Goal: Information Seeking & Learning: Learn about a topic

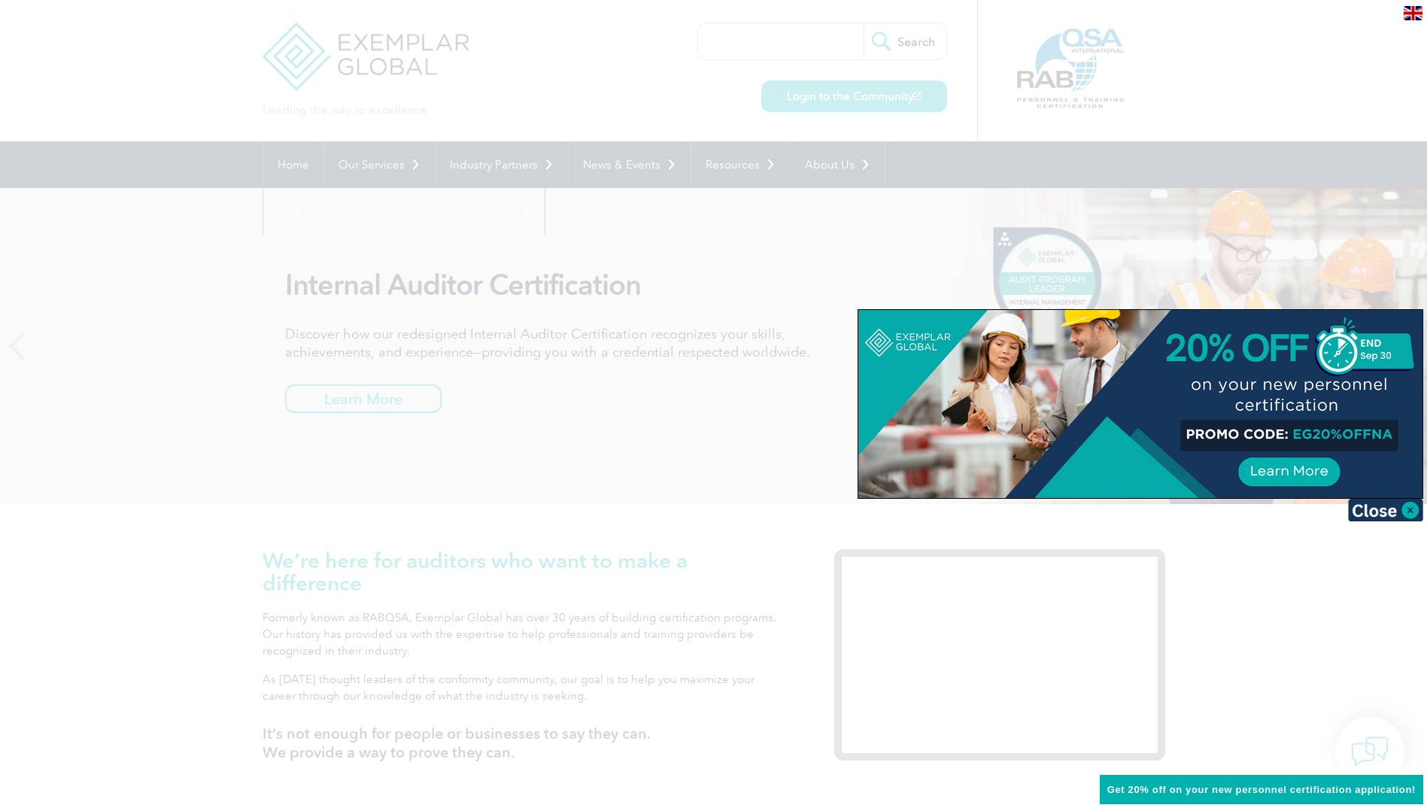
click at [187, 347] on div at bounding box center [713, 404] width 1427 height 808
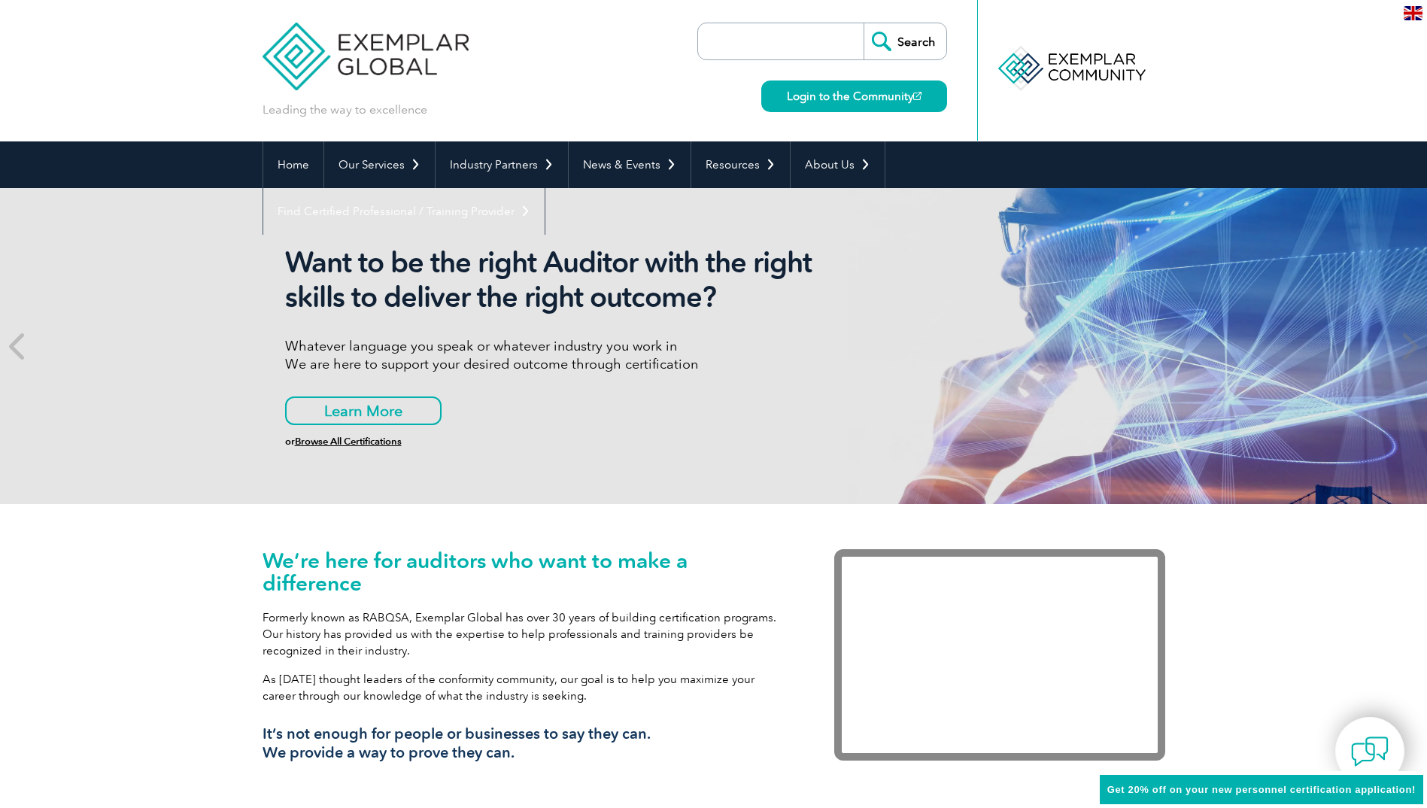
click at [398, 42] on img at bounding box center [365, 45] width 207 height 90
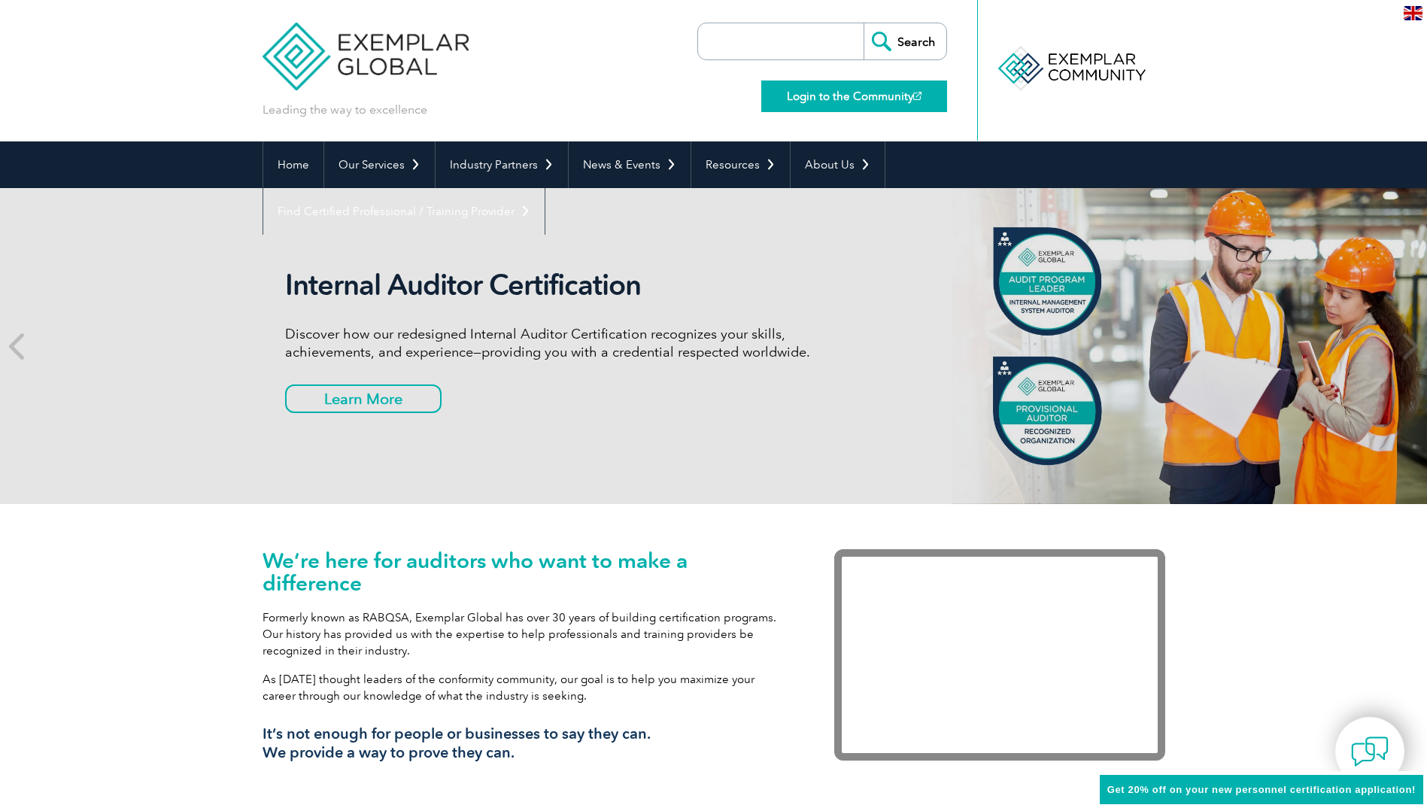
click at [816, 92] on link "Login to the Community" at bounding box center [854, 96] width 186 height 32
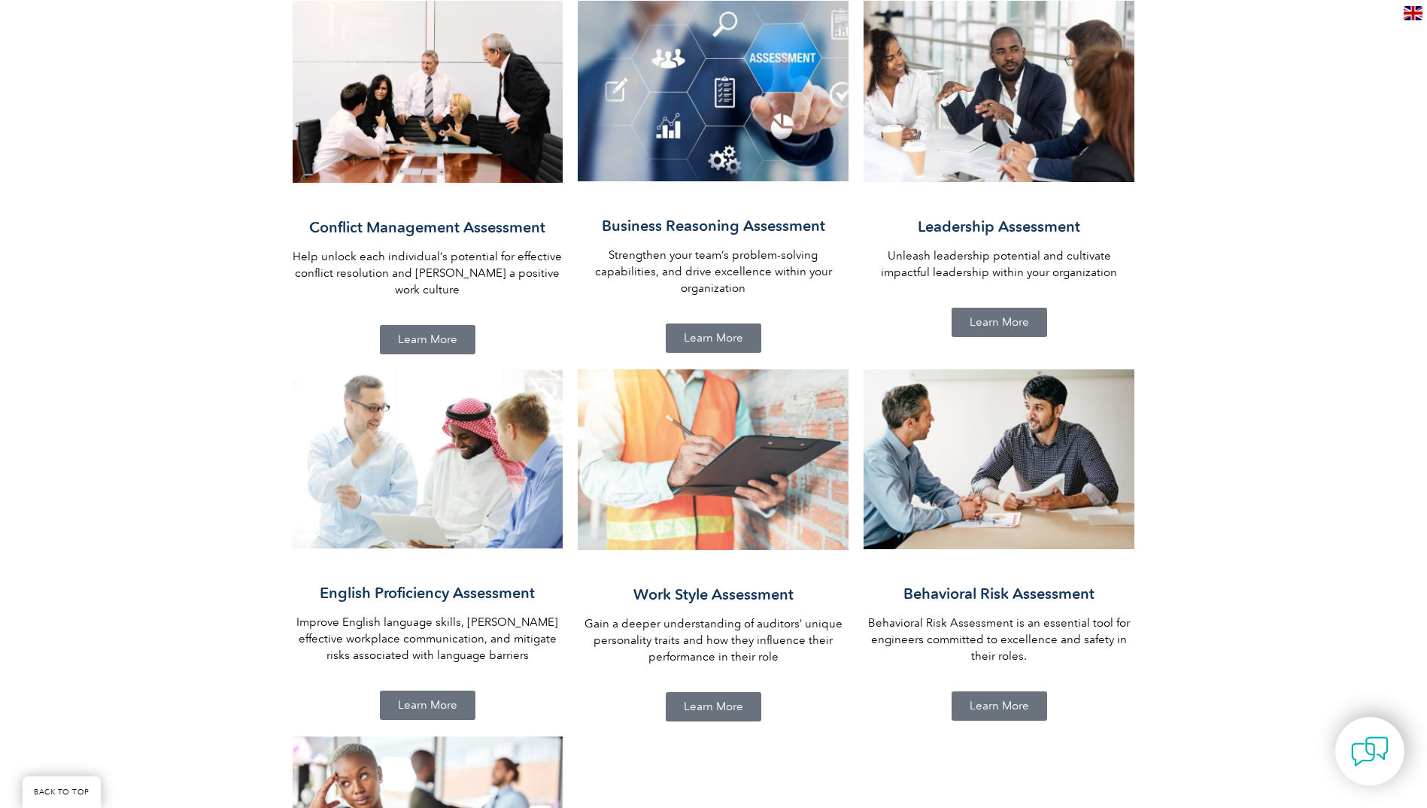
scroll to position [752, 0]
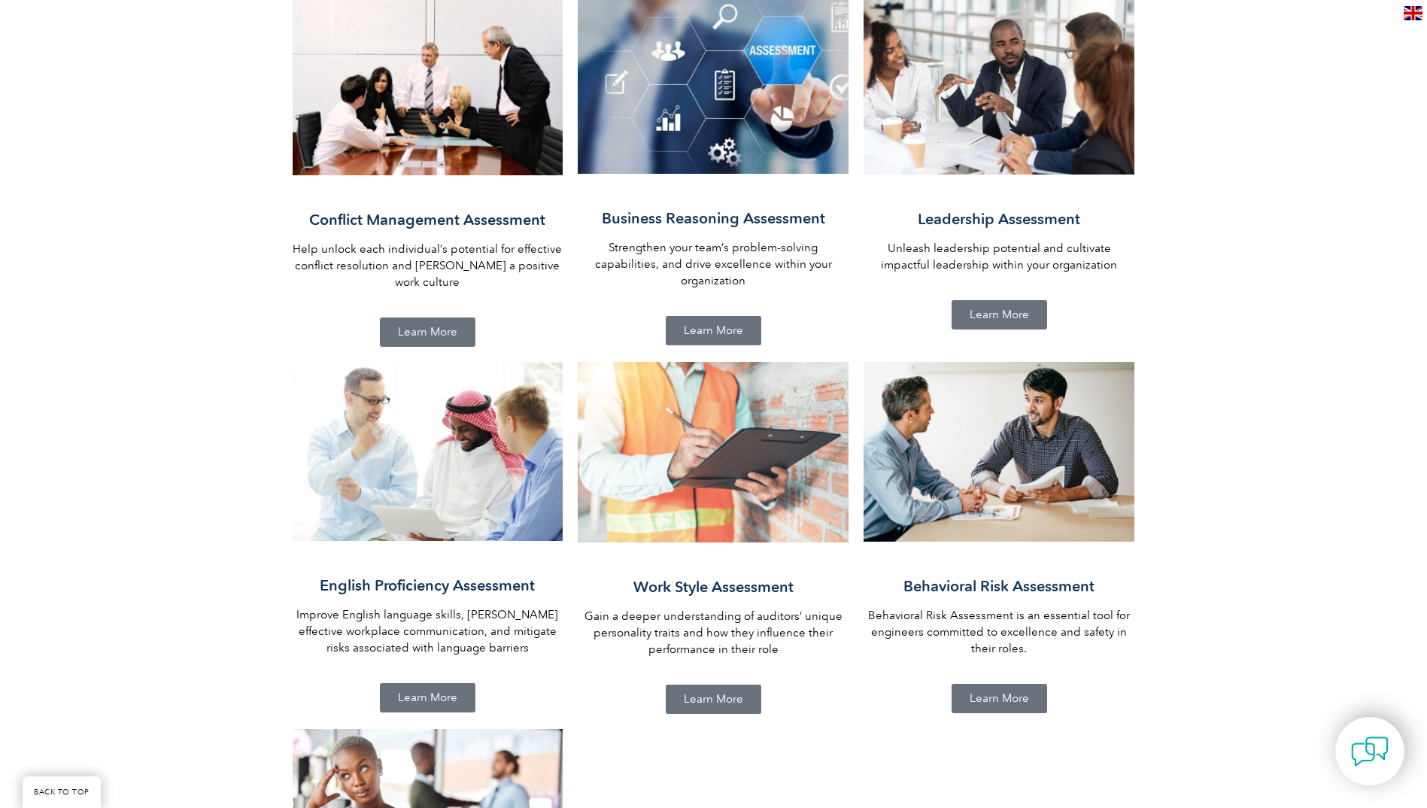
click at [719, 693] on span "Learn More" at bounding box center [713, 698] width 59 height 11
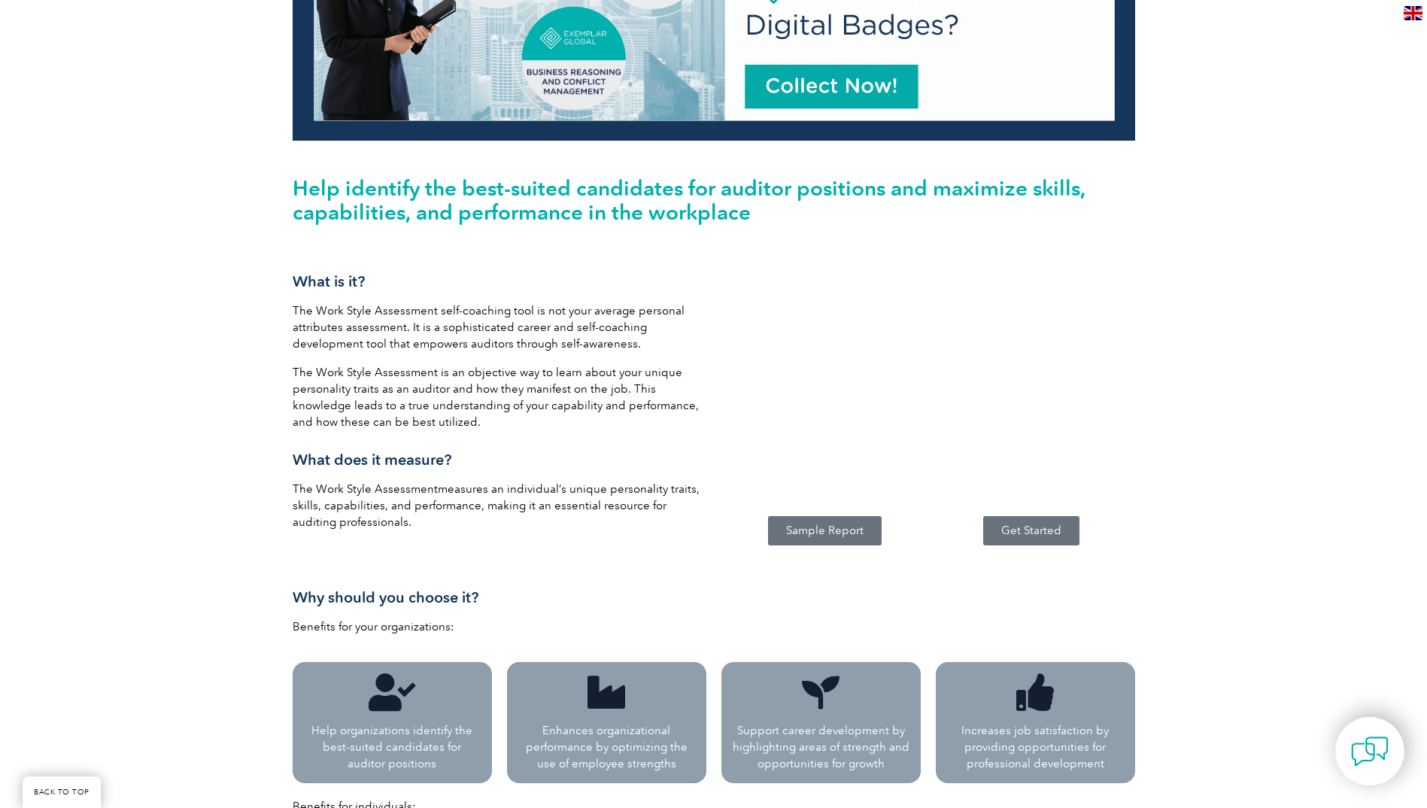
scroll to position [526, 0]
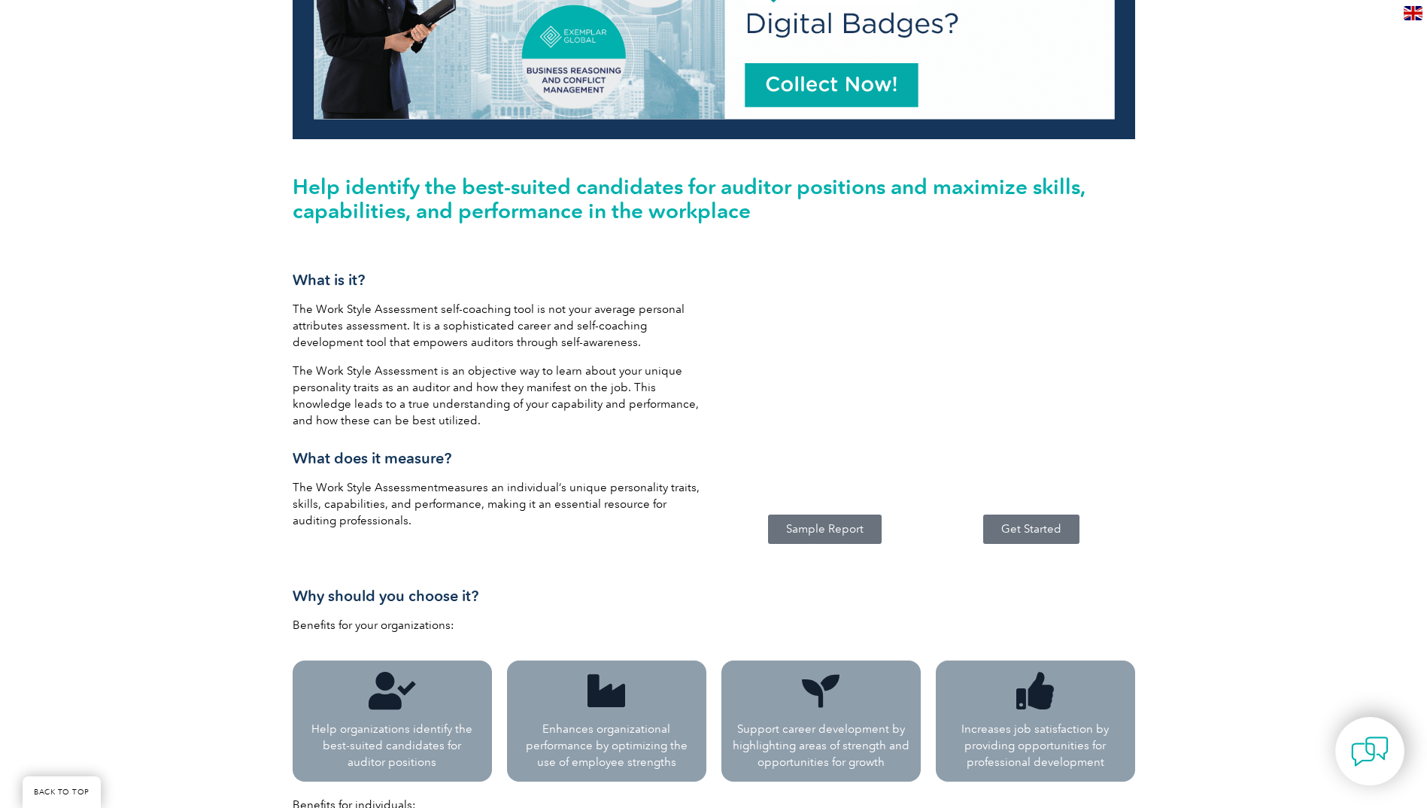
click at [1016, 537] on link "Get Started" at bounding box center [1031, 528] width 96 height 29
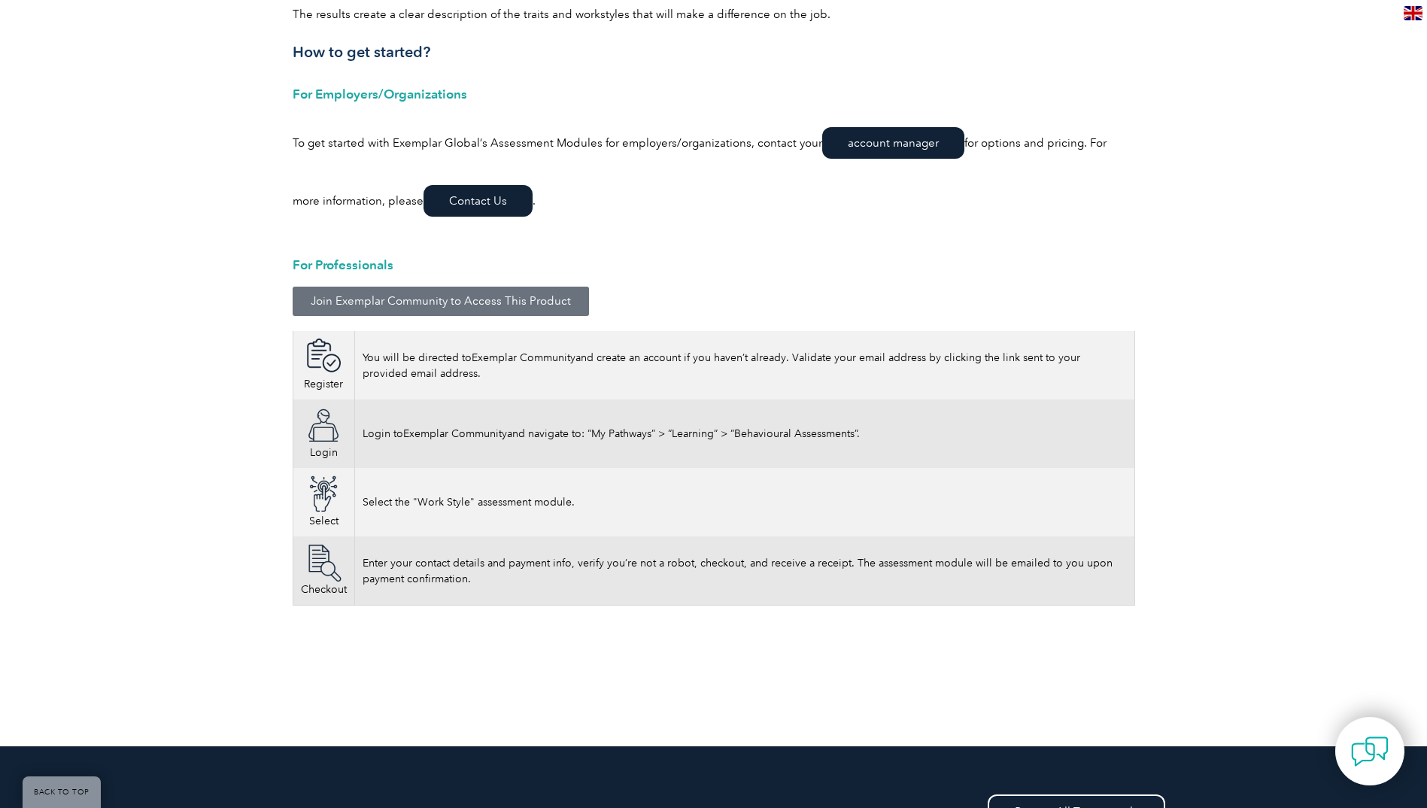
scroll to position [2106, 0]
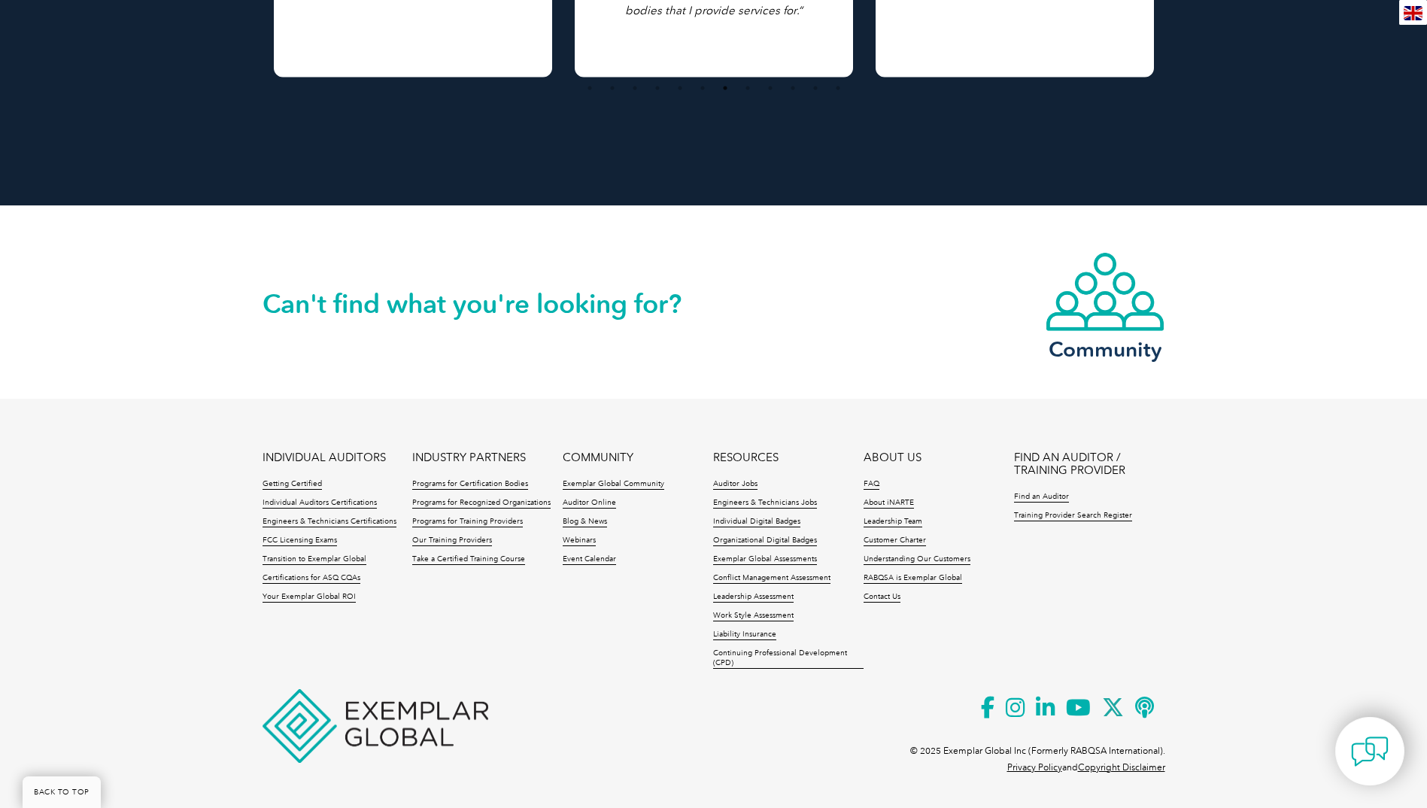
scroll to position [3285, 0]
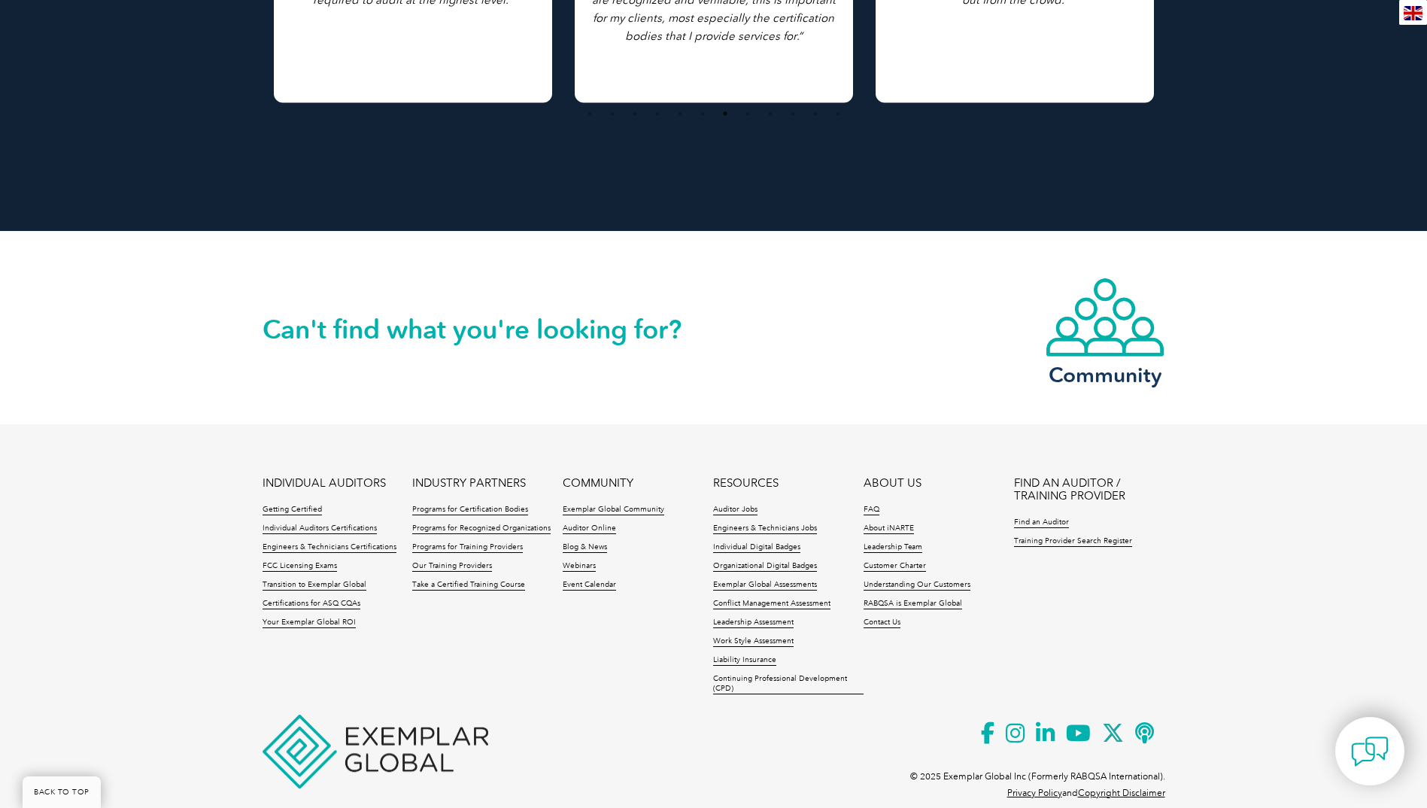
drag, startPoint x: 134, startPoint y: 747, endPoint x: 139, endPoint y: 712, distance: 35.0
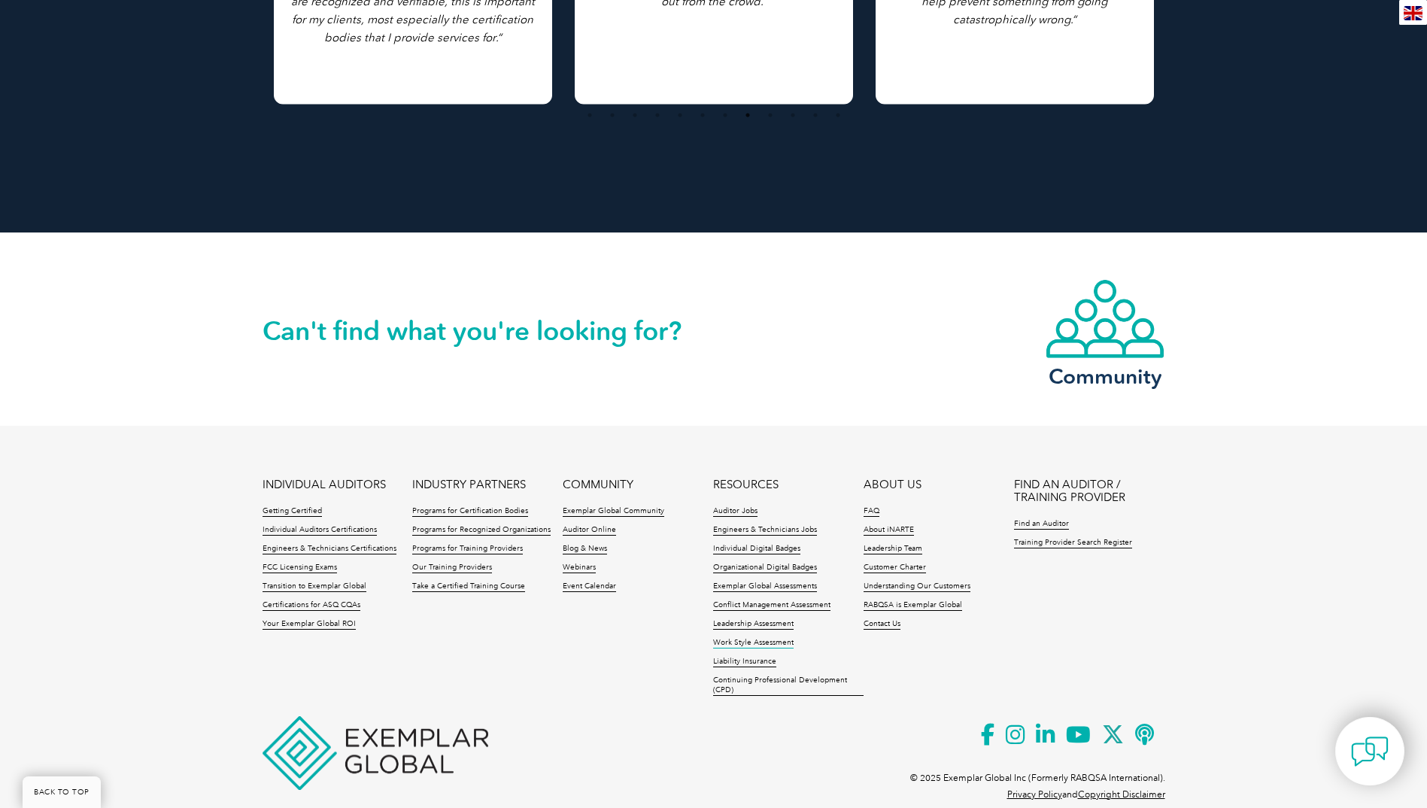
click at [786, 640] on link "Work Style Assessment" at bounding box center [753, 643] width 80 height 11
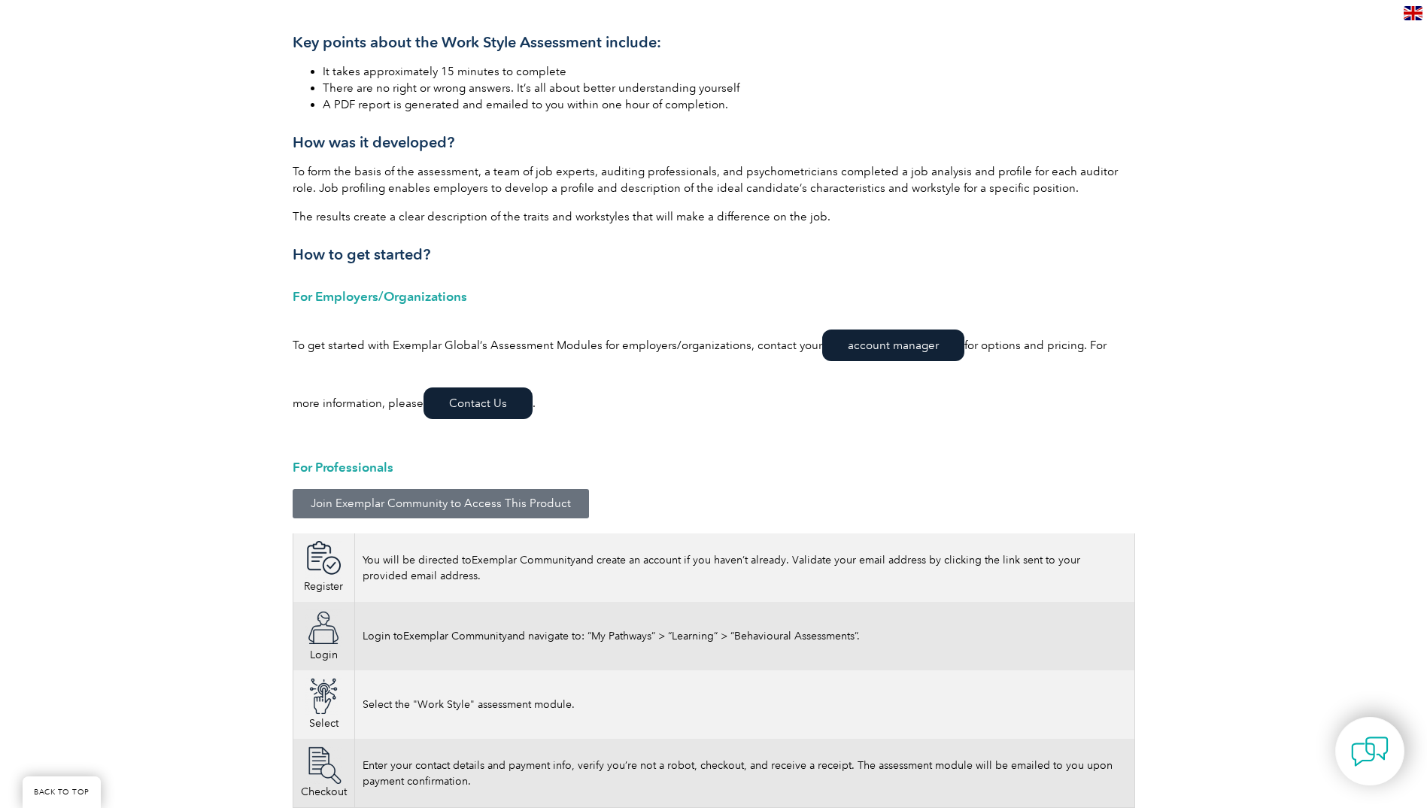
scroll to position [2030, 0]
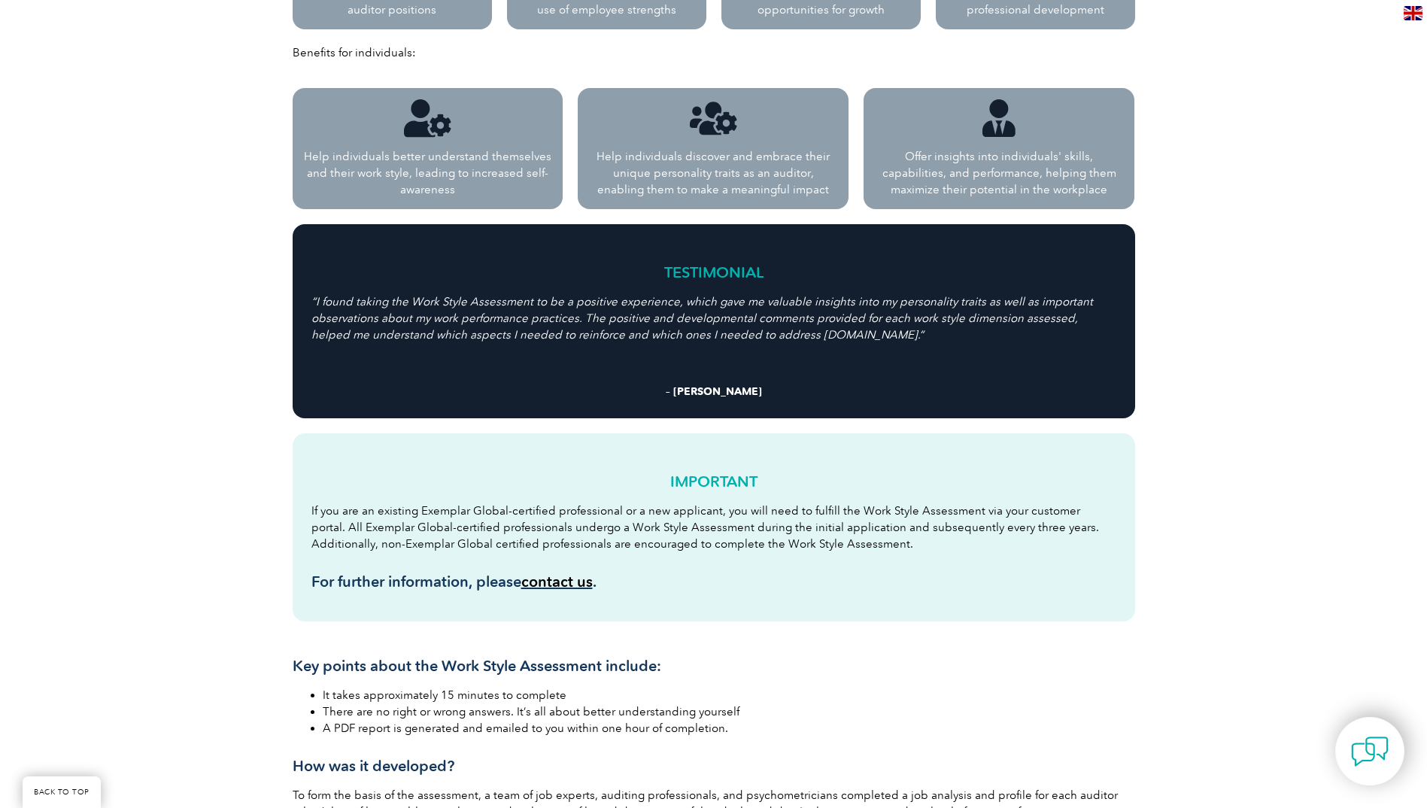
scroll to position [1579, 0]
